Goal: Navigation & Orientation: Find specific page/section

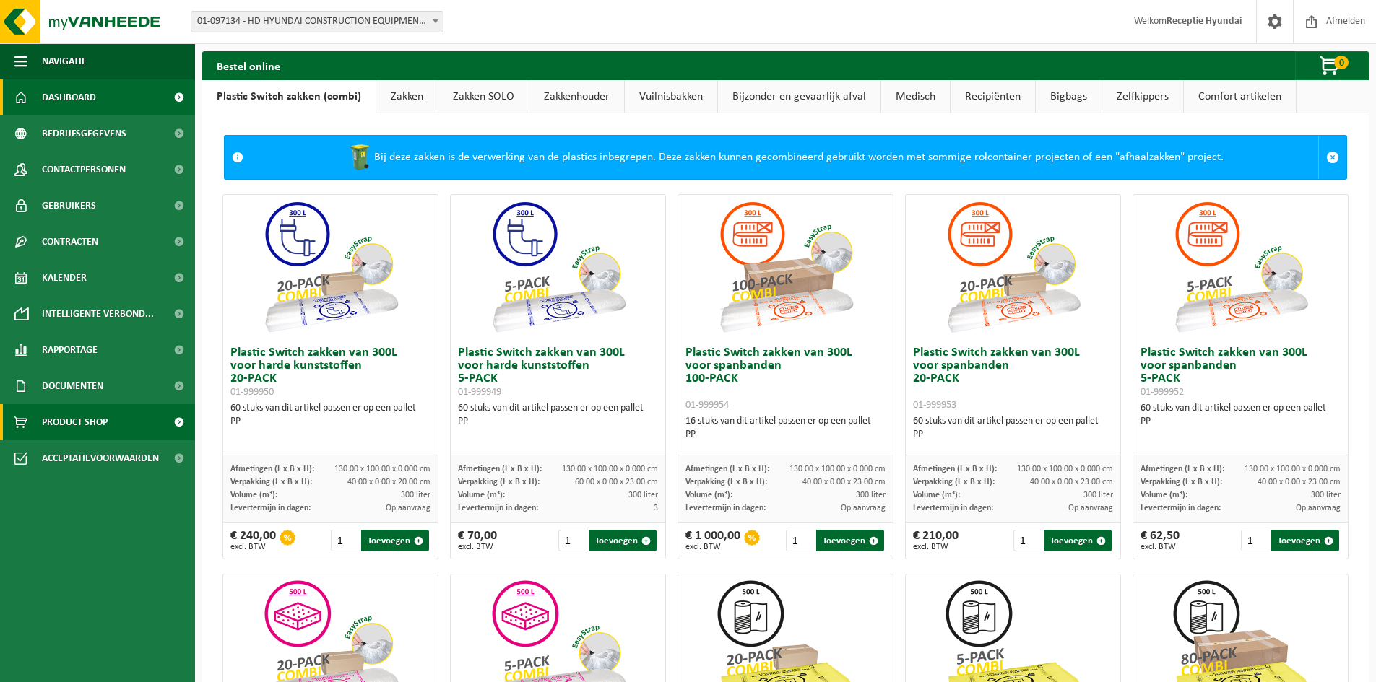
click at [75, 89] on span "Dashboard" at bounding box center [69, 97] width 54 height 36
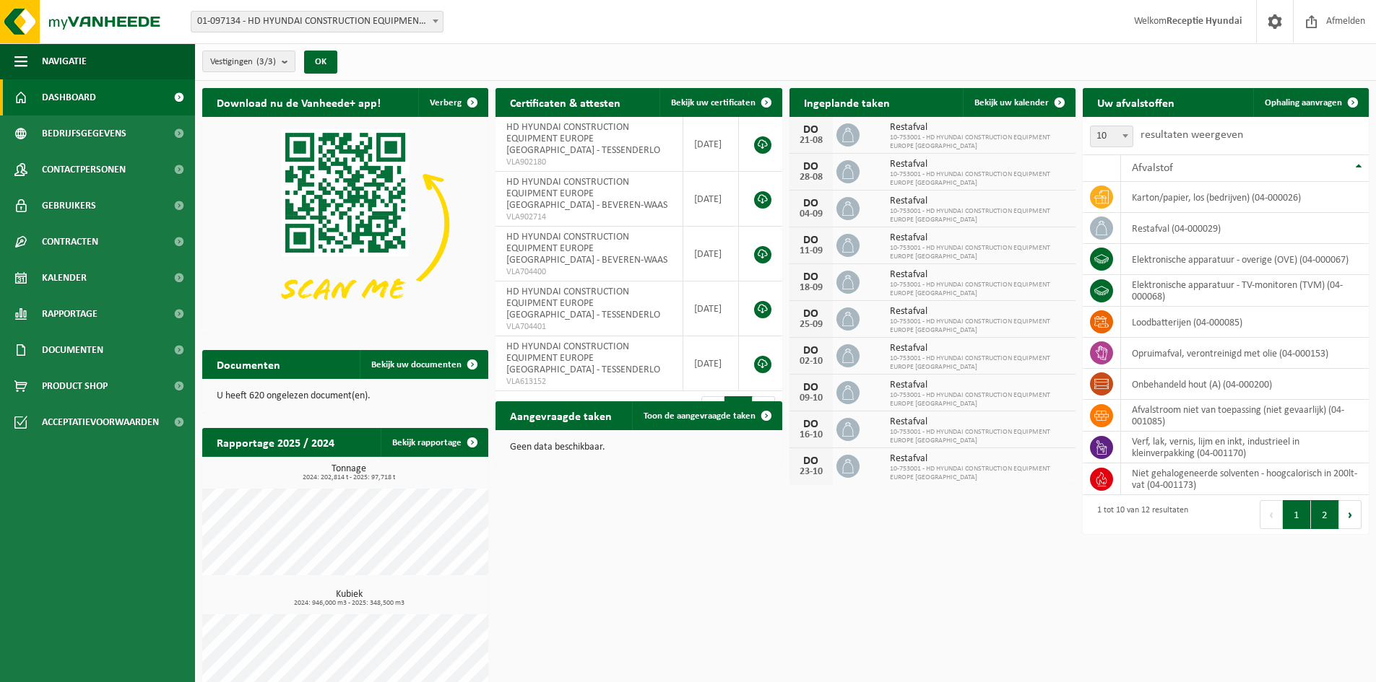
click at [1325, 521] on button "2" at bounding box center [1325, 514] width 28 height 29
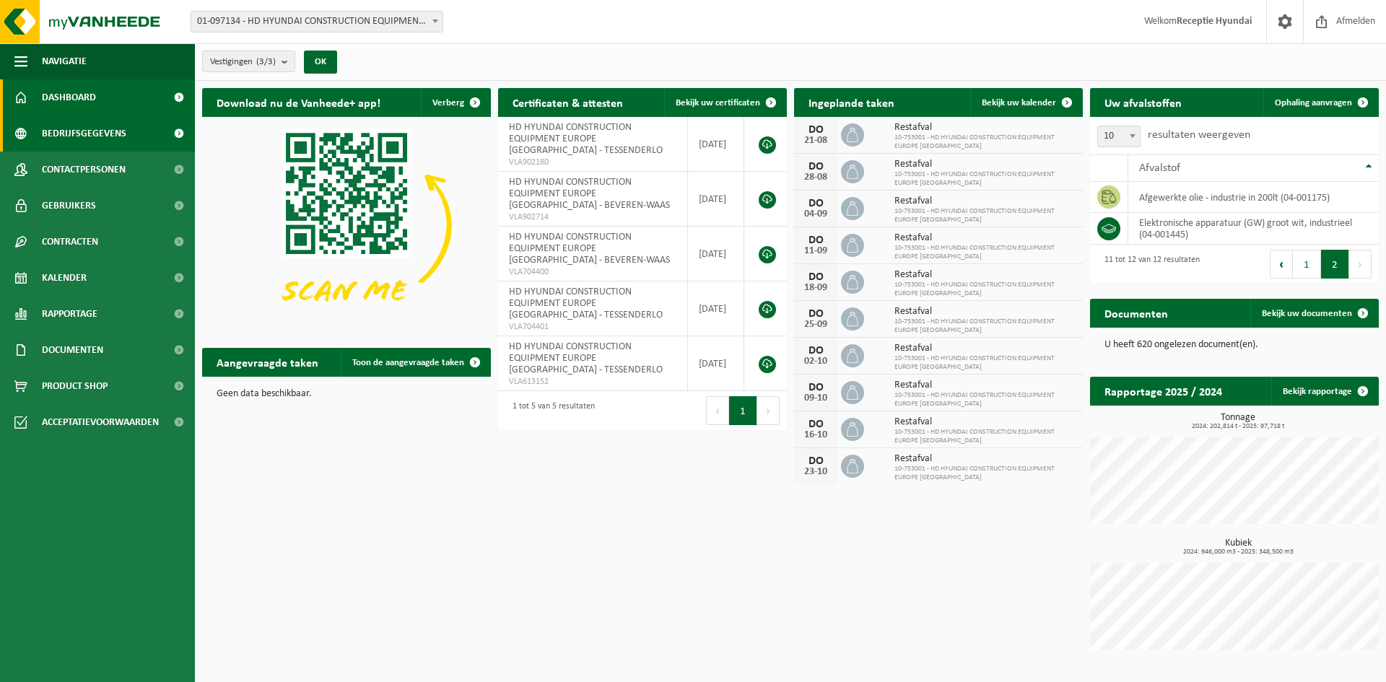
click at [71, 141] on span "Bedrijfsgegevens" at bounding box center [84, 134] width 84 height 36
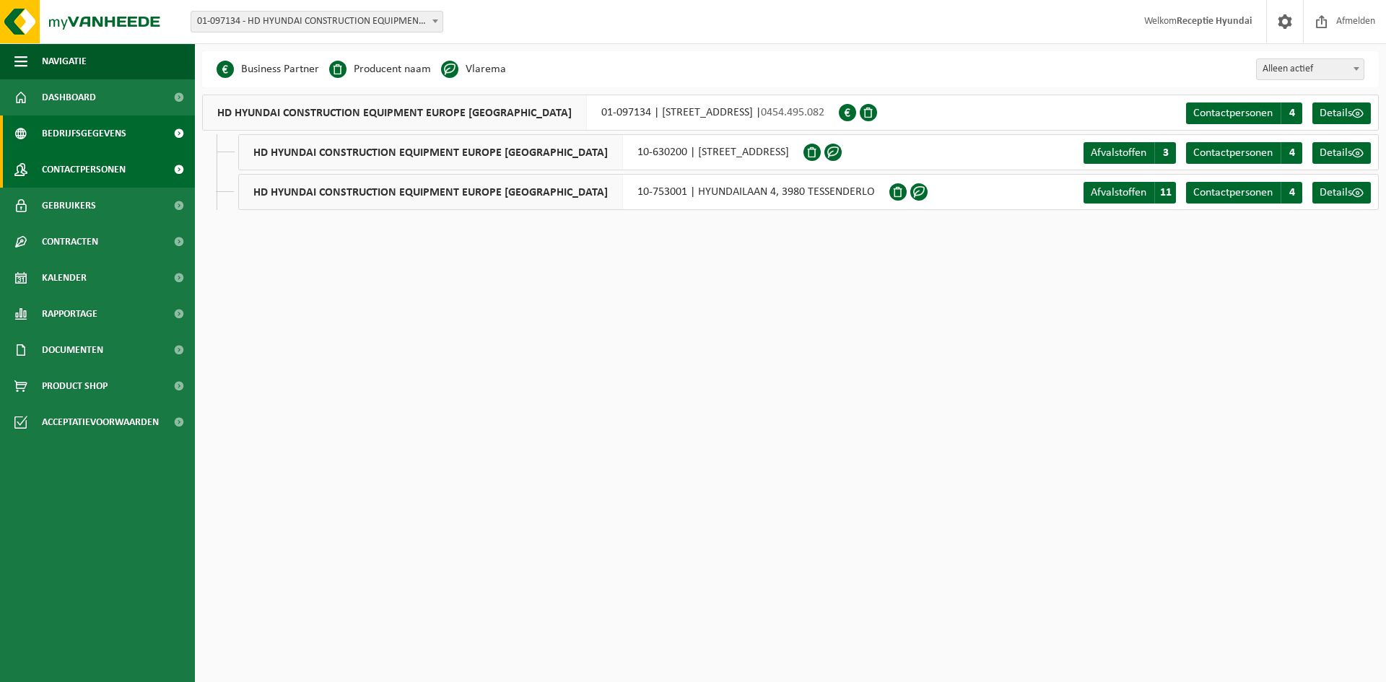
click at [77, 177] on span "Contactpersonen" at bounding box center [84, 170] width 84 height 36
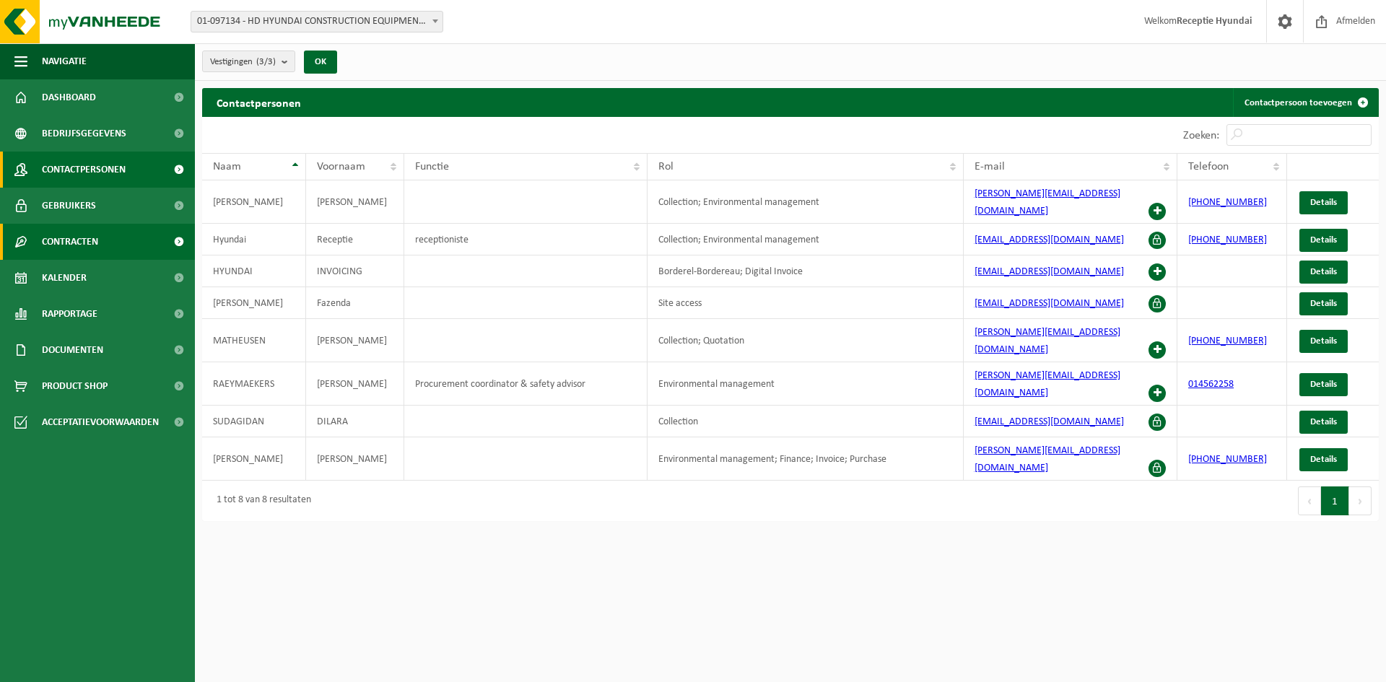
click at [116, 246] on link "Contracten" at bounding box center [97, 242] width 195 height 36
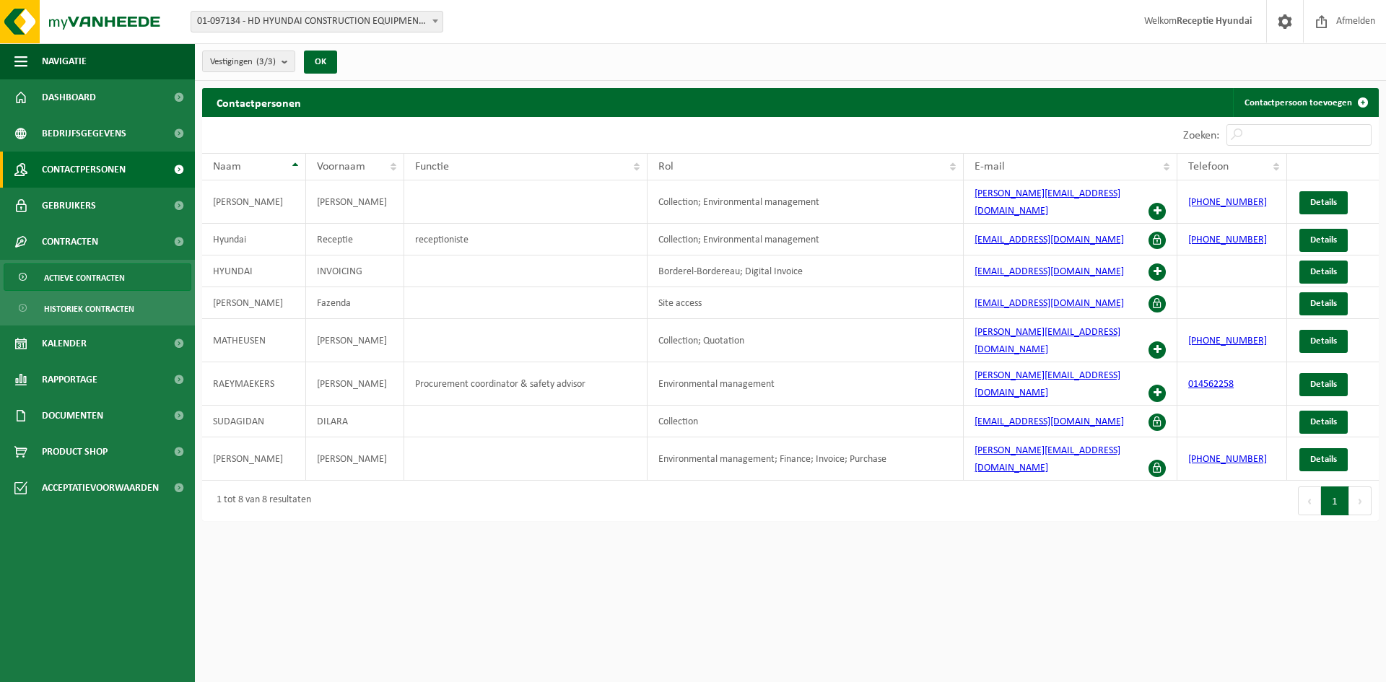
click at [136, 279] on link "Actieve contracten" at bounding box center [98, 277] width 188 height 27
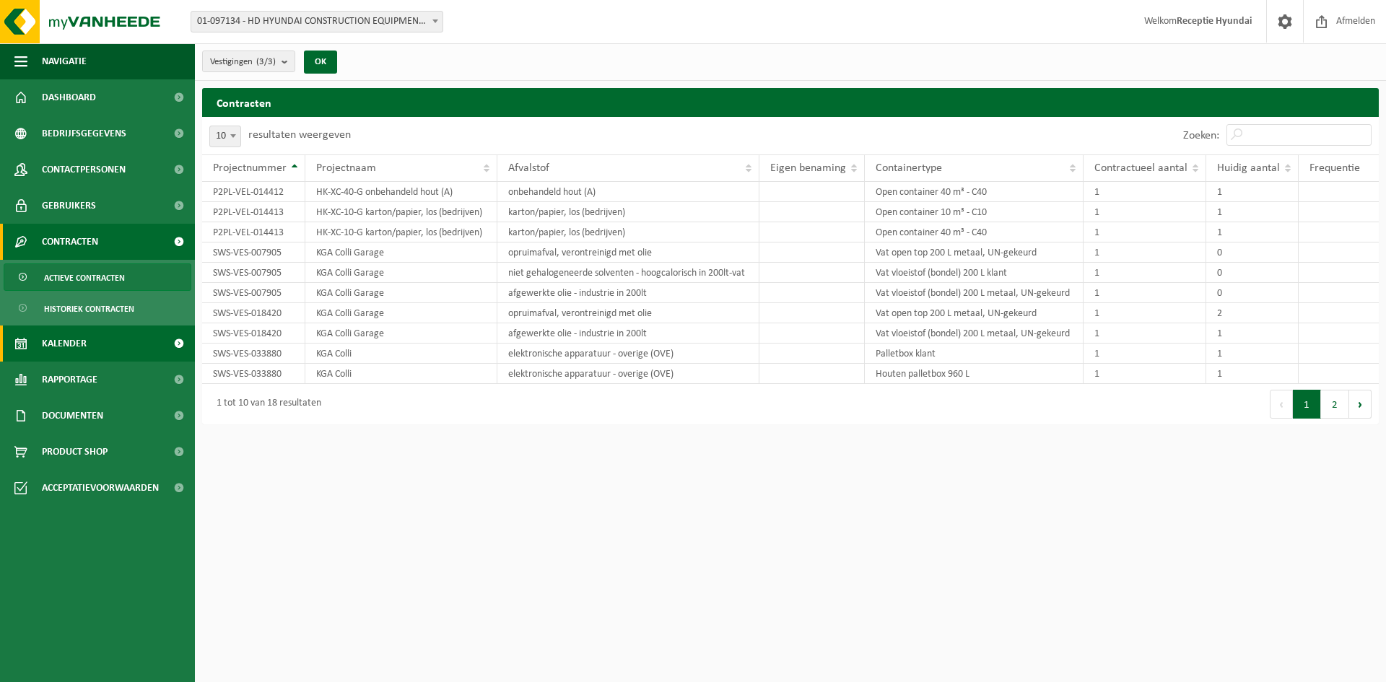
click at [103, 353] on link "Kalender" at bounding box center [97, 344] width 195 height 36
